Goal: Find specific page/section: Find specific page/section

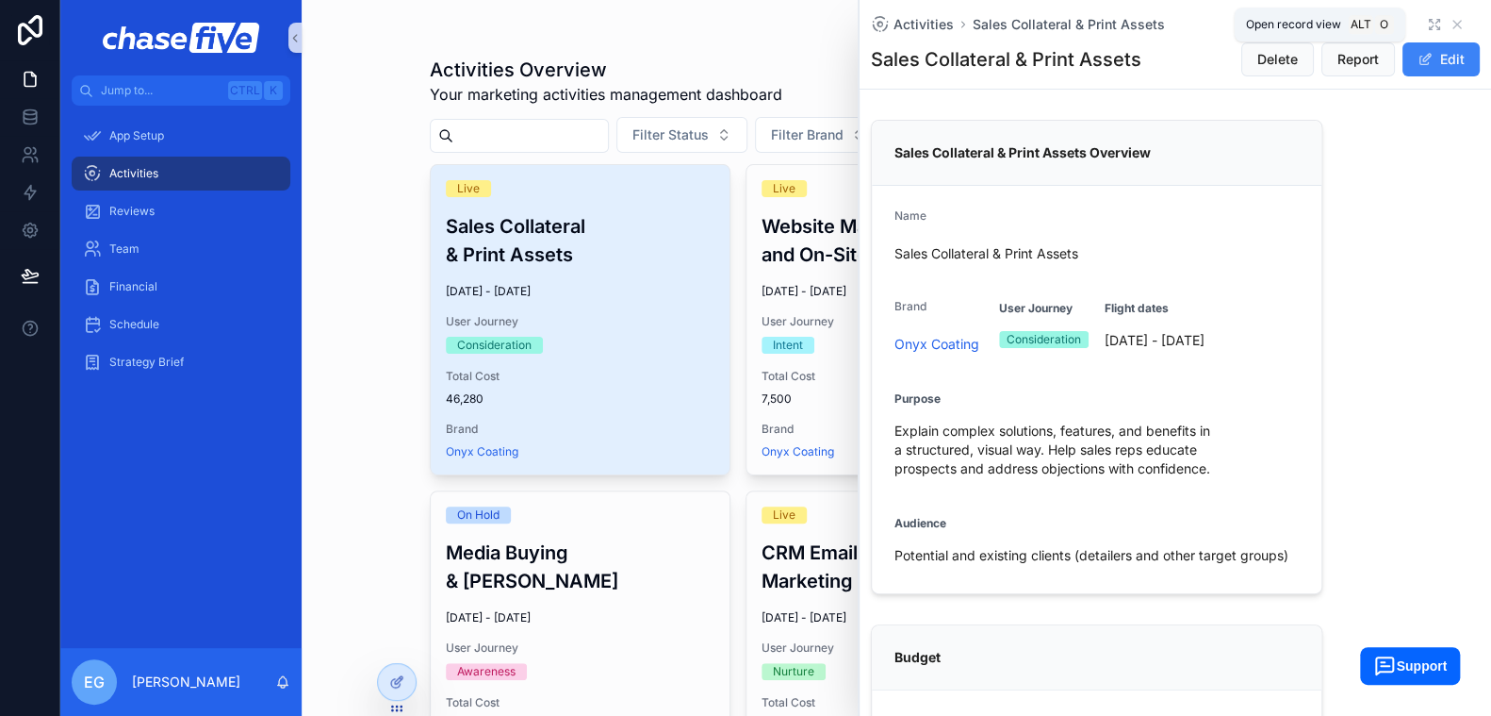
click at [1427, 25] on icon "scrollable content" at bounding box center [1434, 24] width 15 height 15
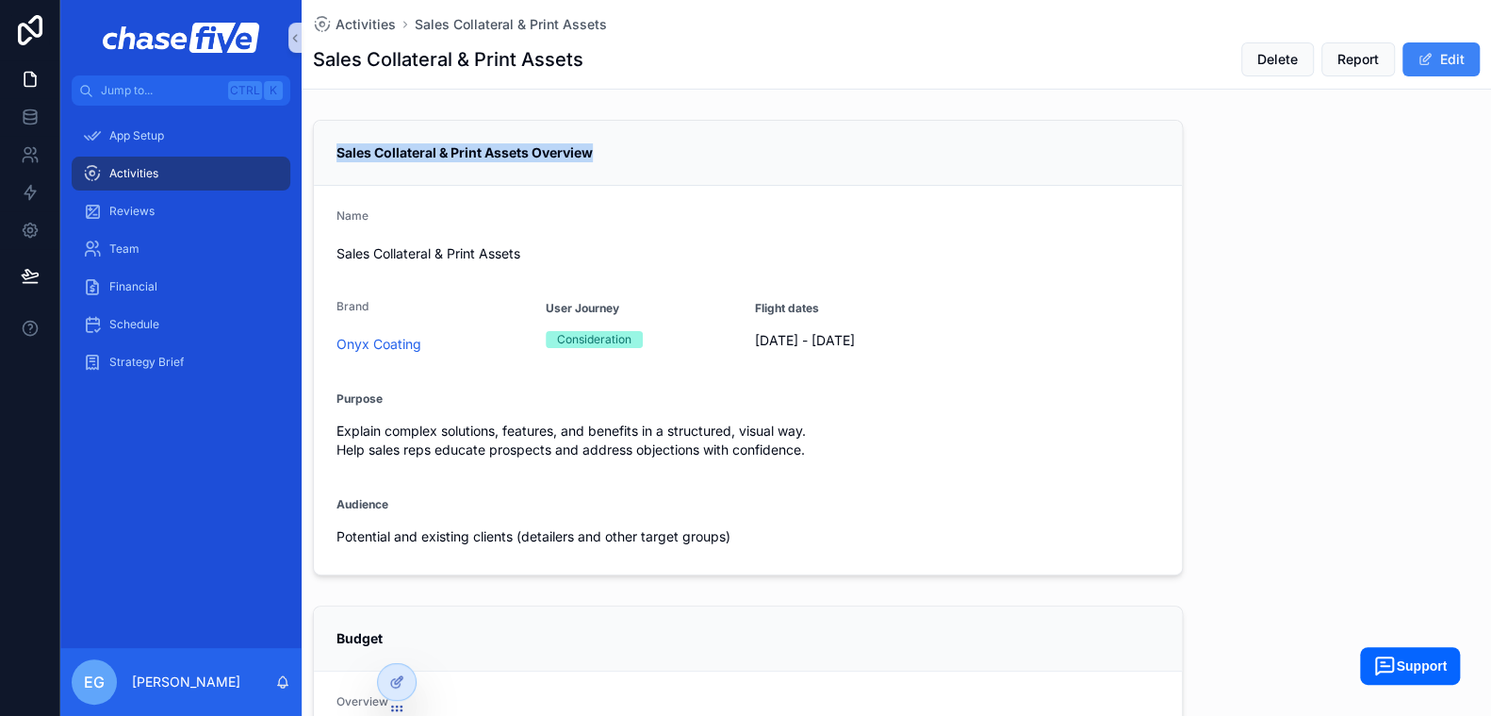
drag, startPoint x: 443, startPoint y: 149, endPoint x: 917, endPoint y: 15, distance: 492.7
click at [606, 149] on div "Sales Collateral & Print Assets Overview" at bounding box center [748, 152] width 823 height 19
copy strong "Sales Collateral & Print Assets Overview"
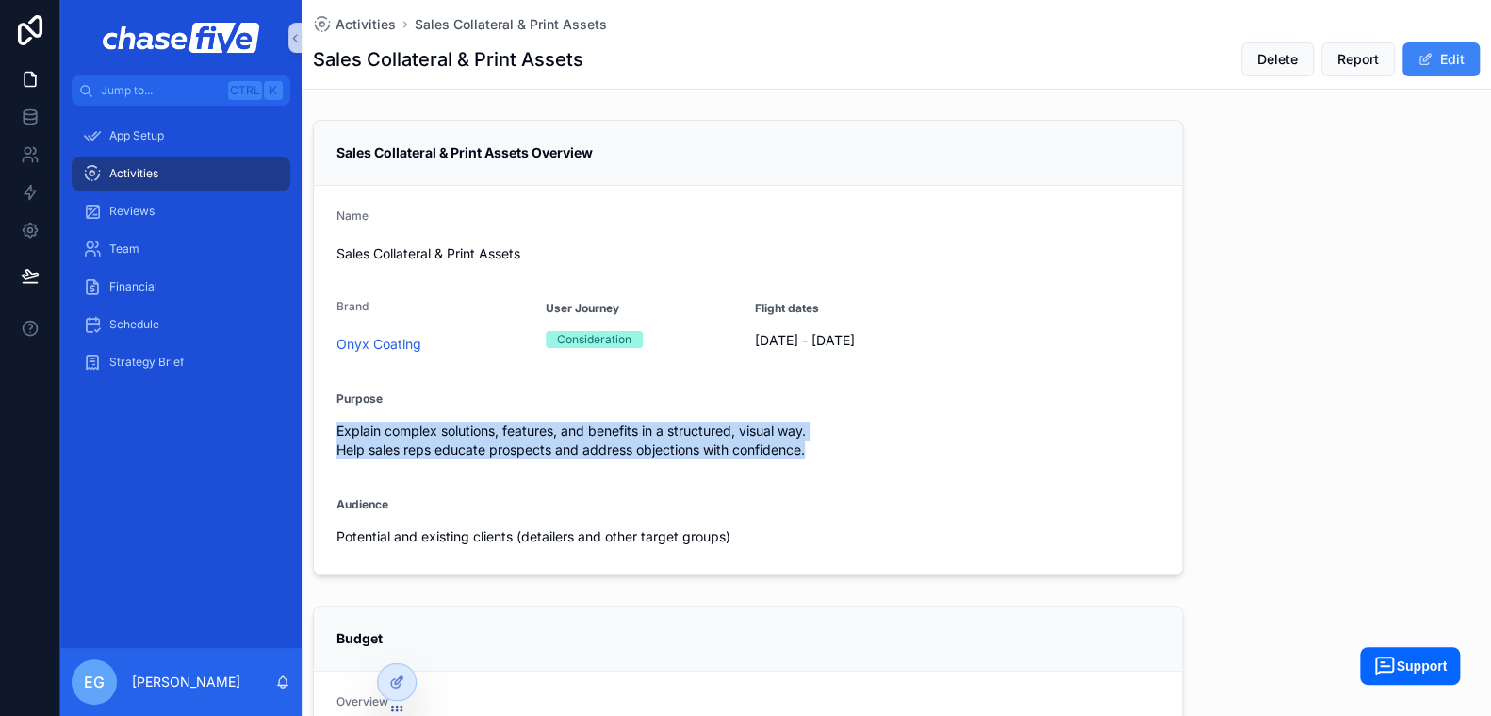
copy span "Explain complex solutions, features, and benefits in a structured, visual way. …"
drag, startPoint x: 339, startPoint y: 430, endPoint x: 833, endPoint y: 460, distance: 494.9
click at [833, 460] on div "Explain complex solutions, features, and benefits in a structured, visual way. …" at bounding box center [748, 440] width 823 height 49
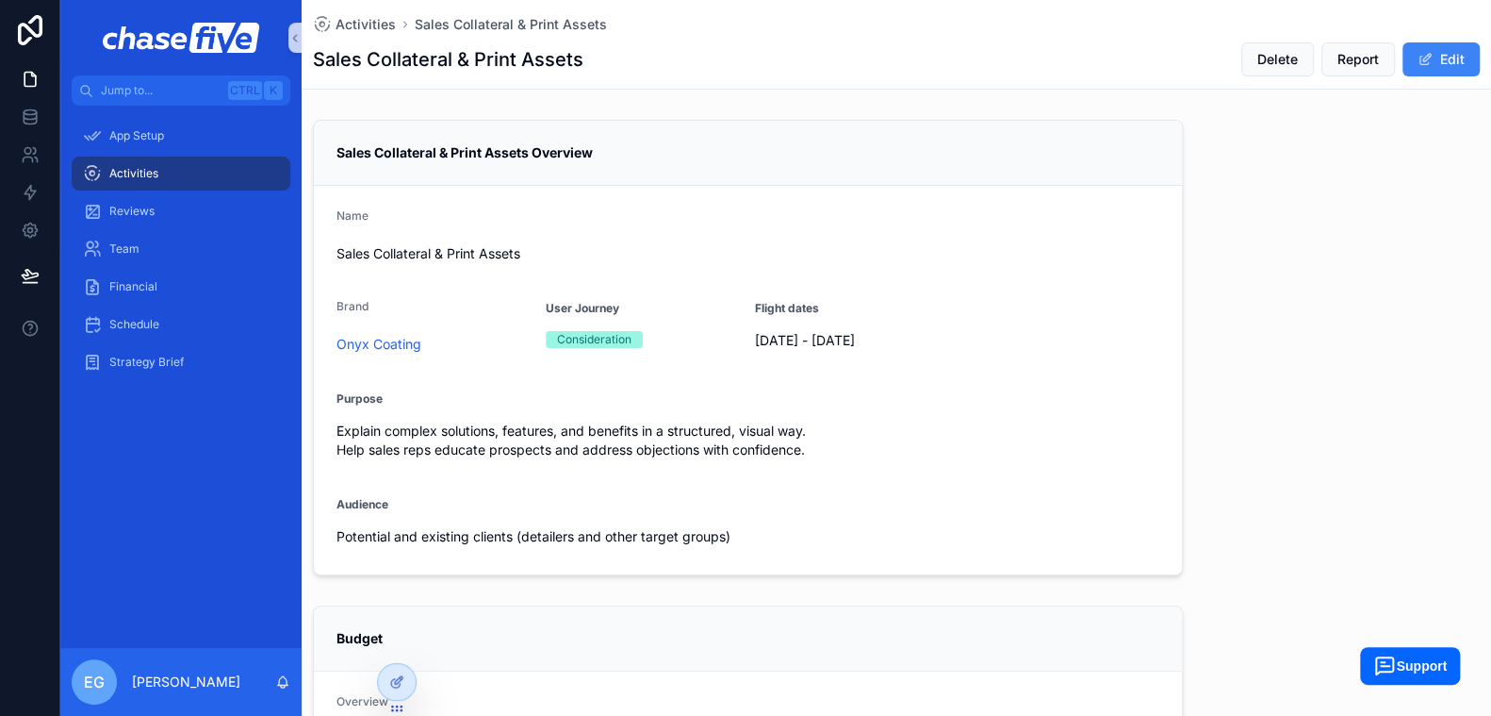
click at [611, 227] on div "Name" at bounding box center [748, 219] width 823 height 23
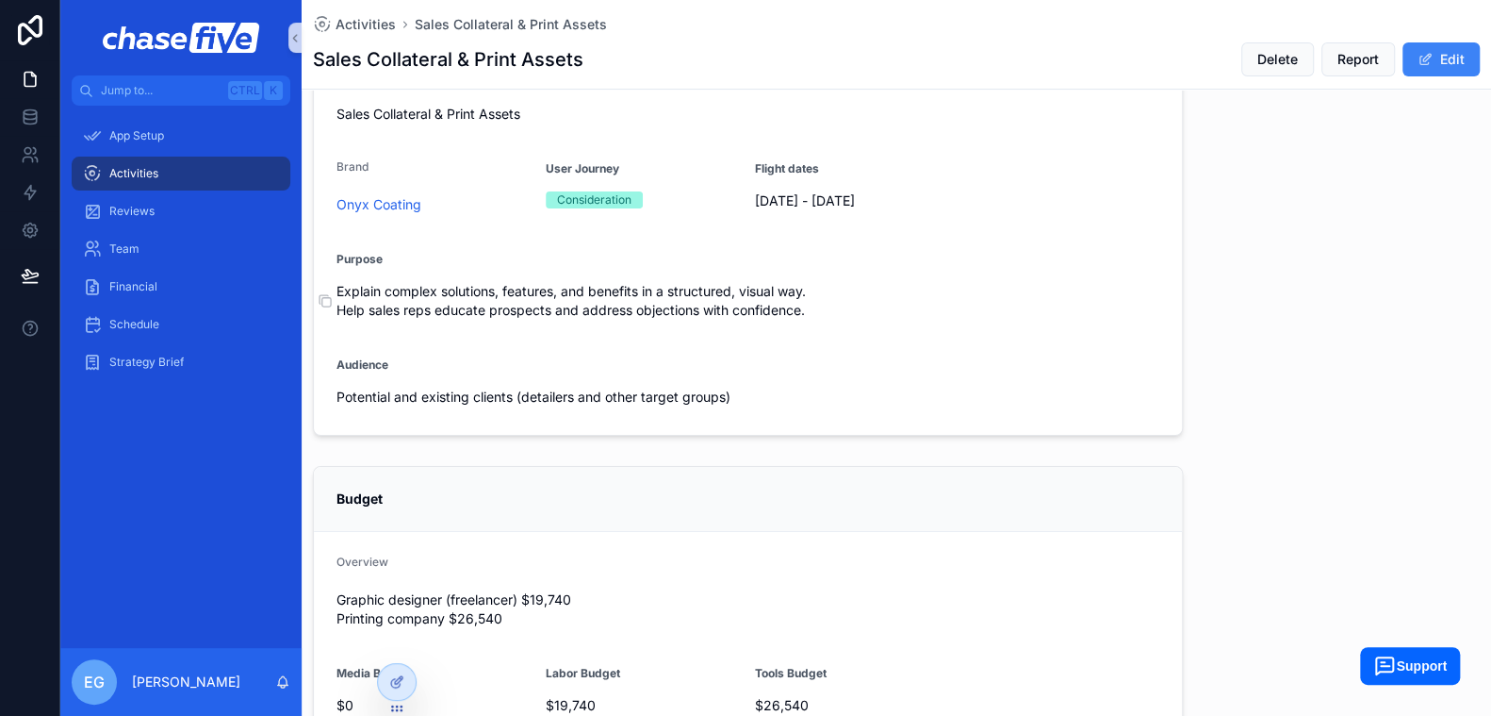
scroll to position [282, 0]
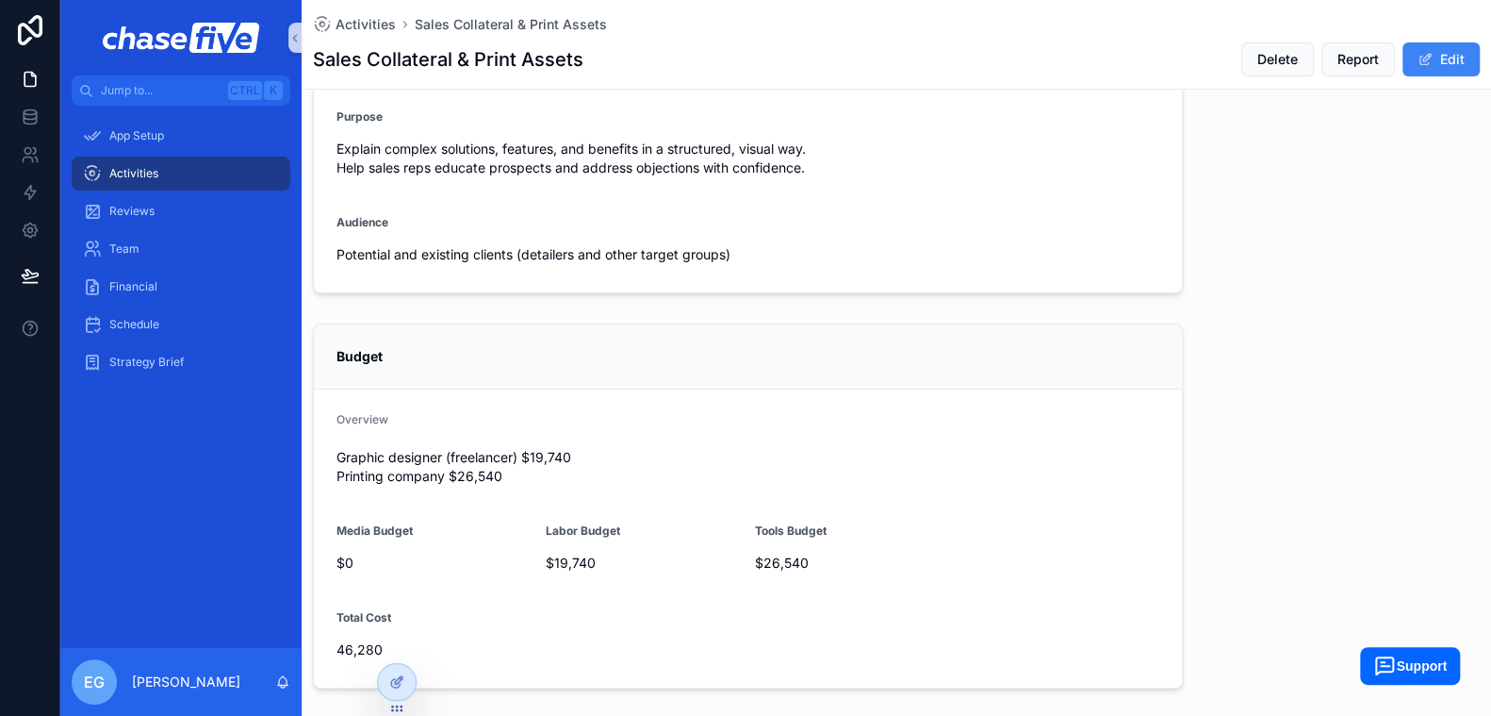
click at [364, 353] on strong "Budget" at bounding box center [360, 356] width 46 height 16
copy strong "Budget"
